Goal: Information Seeking & Learning: Learn about a topic

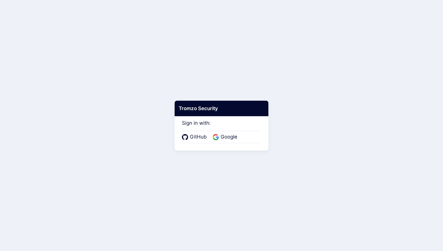
click at [233, 133] on div "GitHub Google" at bounding box center [221, 137] width 79 height 12
click at [231, 137] on span "Google" at bounding box center [229, 137] width 20 height 8
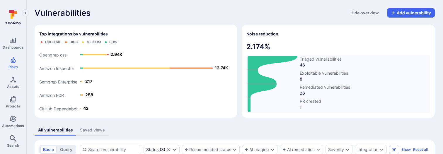
drag, startPoint x: 300, startPoint y: 106, endPoint x: 305, endPoint y: 106, distance: 5.0
click at [305, 106] on span "1" at bounding box center [310, 107] width 21 height 6
click at [305, 62] on span "46" at bounding box center [321, 65] width 42 height 6
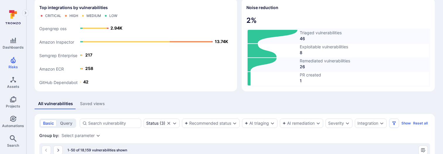
scroll to position [27, 0]
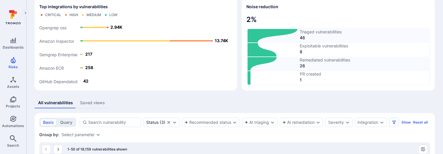
click at [239, 45] on div "Top integrations by vulnerabilities Critical High Medium Low GitHub Dependabot …" at bounding box center [235, 43] width 400 height 93
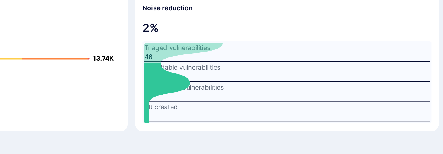
click at [313, 47] on span "2 %" at bounding box center [338, 46] width 184 height 9
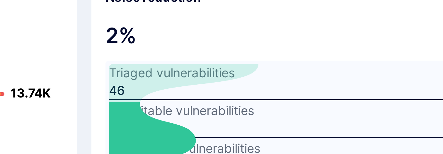
click at [320, 64] on span "46" at bounding box center [338, 65] width 181 height 6
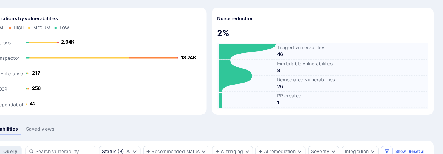
scroll to position [18, 0]
